Goal: Check status

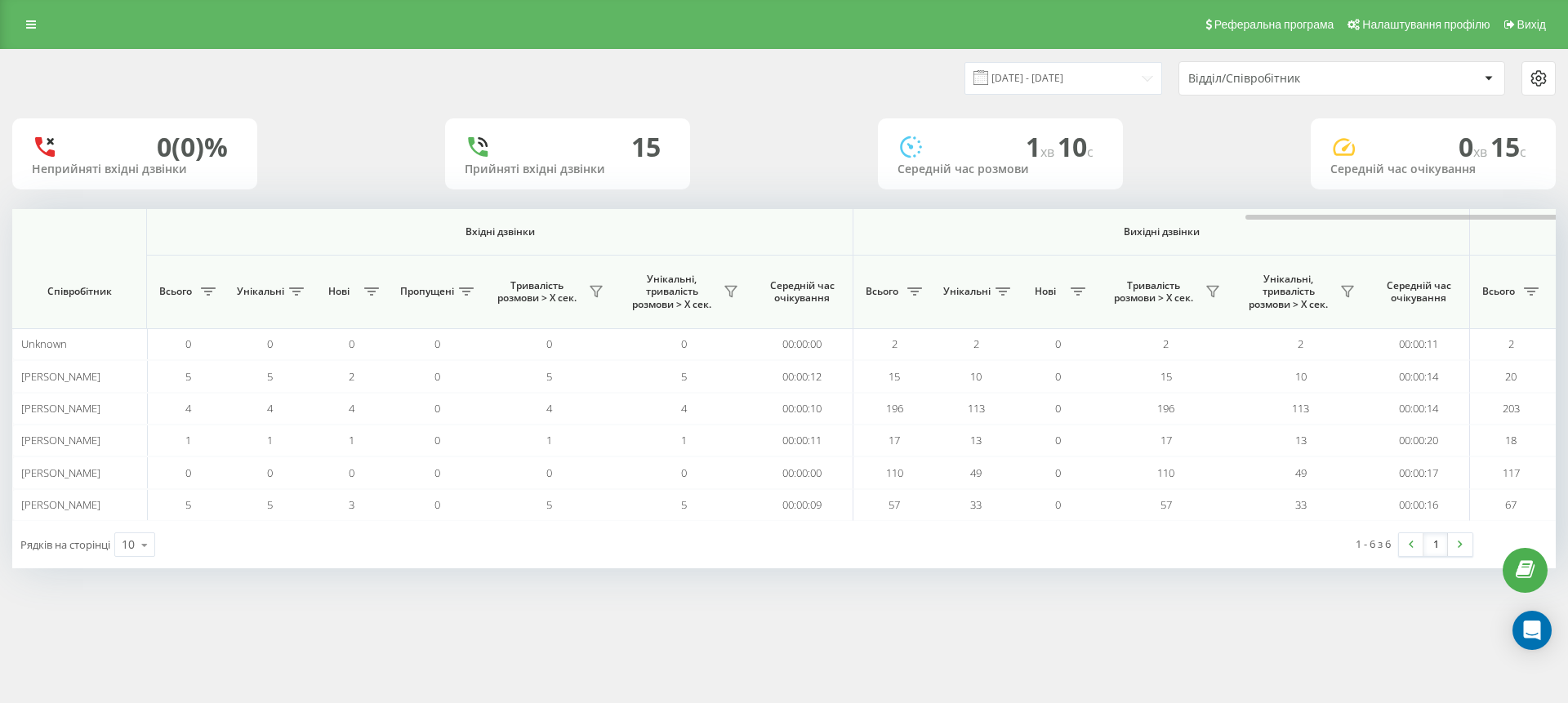
scroll to position [0, 735]
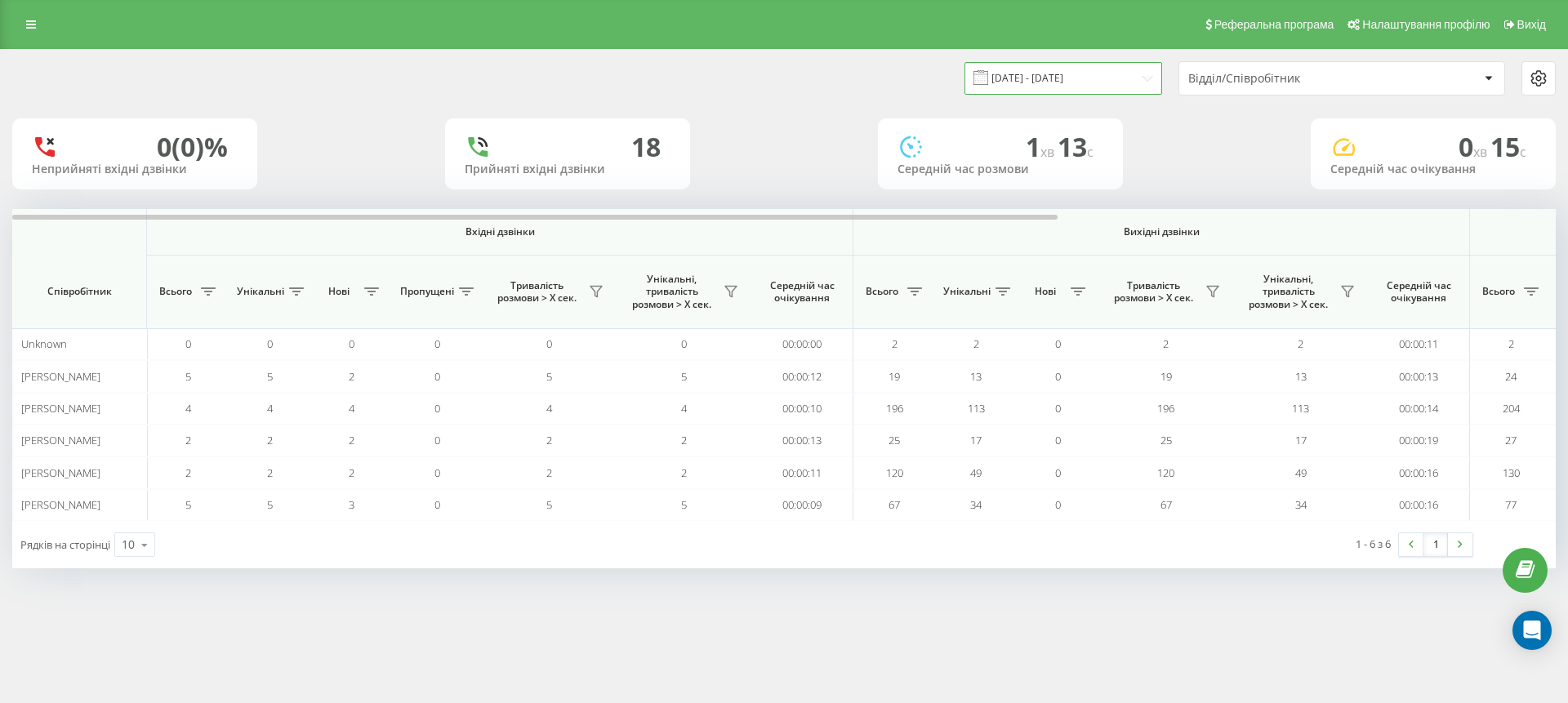
click at [1078, 86] on input "[DATE] - [DATE]" at bounding box center [1063, 77] width 198 height 32
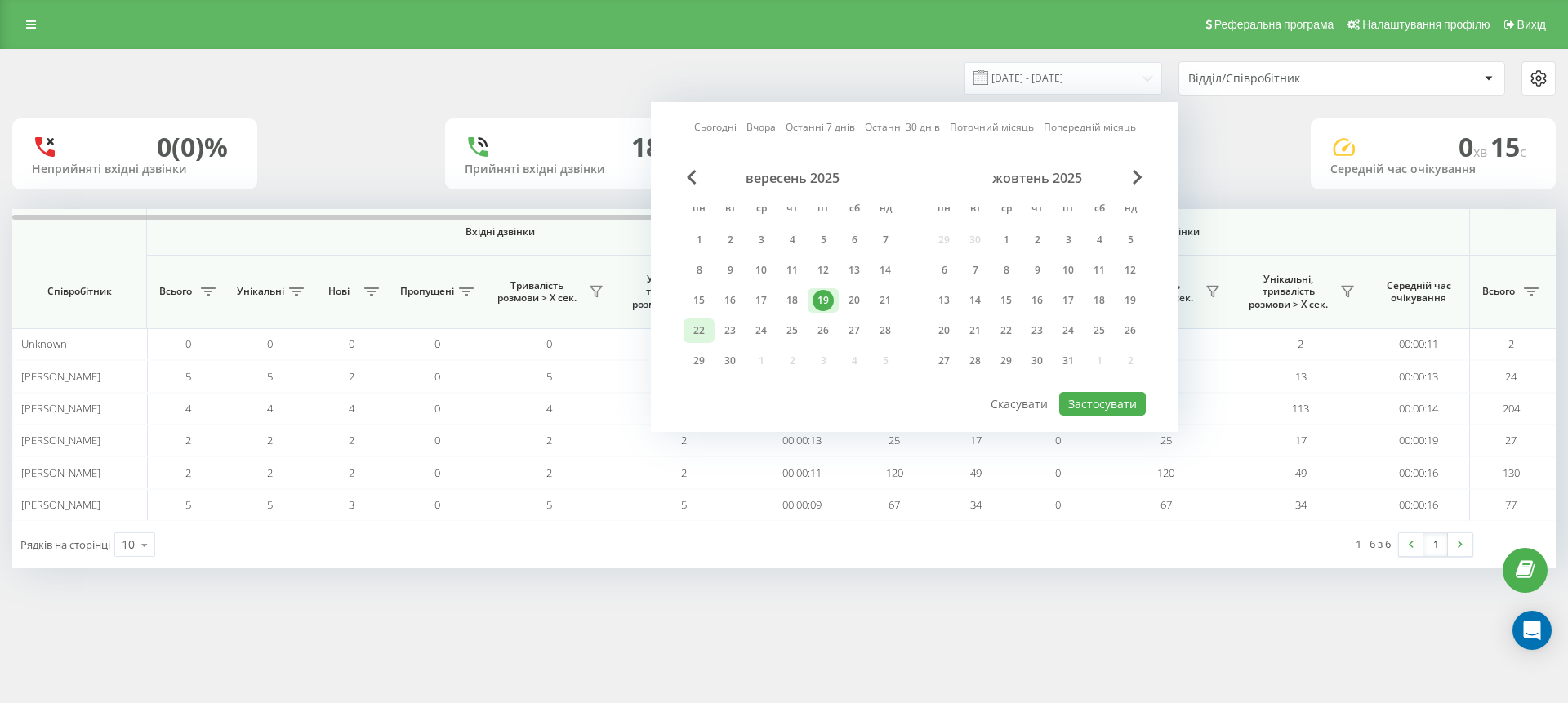
click at [699, 320] on div "22" at bounding box center [699, 330] width 22 height 22
click at [1099, 395] on button "Застосувати" at bounding box center [1102, 404] width 86 height 23
type input "22.09.2025 - 22.09.2025"
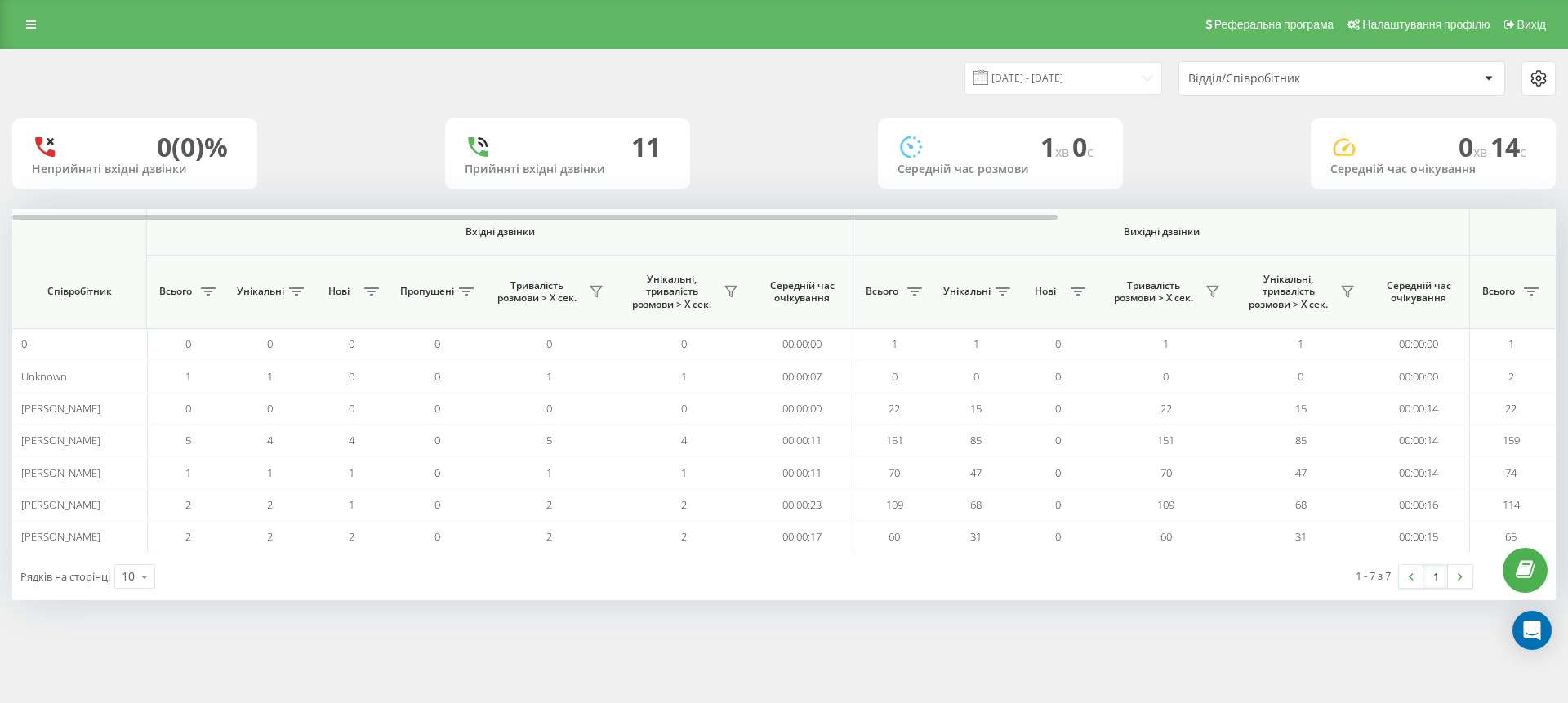
scroll to position [0, 735]
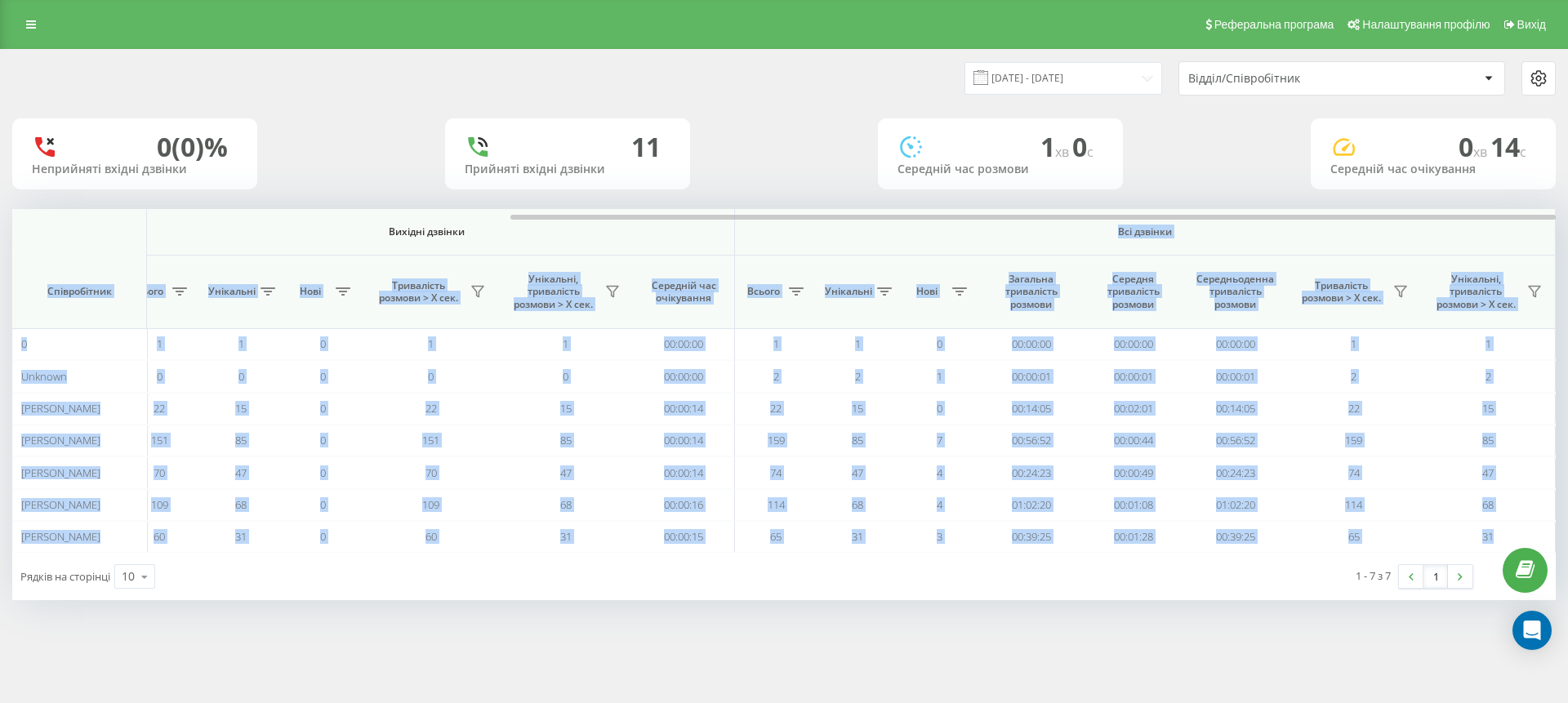
drag, startPoint x: 646, startPoint y: 220, endPoint x: 1402, endPoint y: 225, distance: 756.0
click at [1408, 224] on div "Вхідні дзвінки Вихідні дзвінки Всі дзвінки Співробітник Всього Унікальні Нові П…" at bounding box center [784, 380] width 1544 height 343
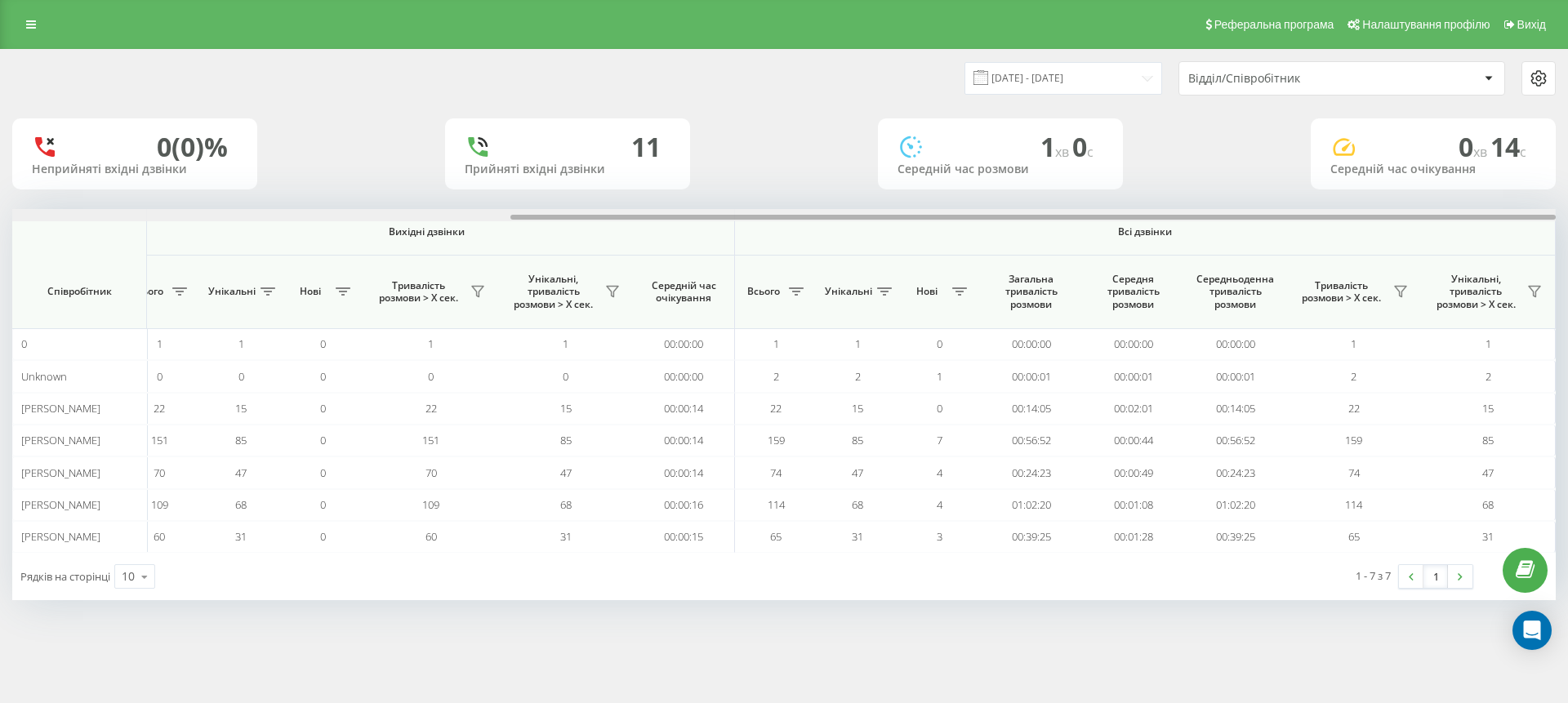
drag, startPoint x: 1077, startPoint y: 220, endPoint x: 1216, endPoint y: 220, distance: 139.0
click at [1211, 220] on div at bounding box center [784, 215] width 1544 height 13
